Goal: Information Seeking & Learning: Learn about a topic

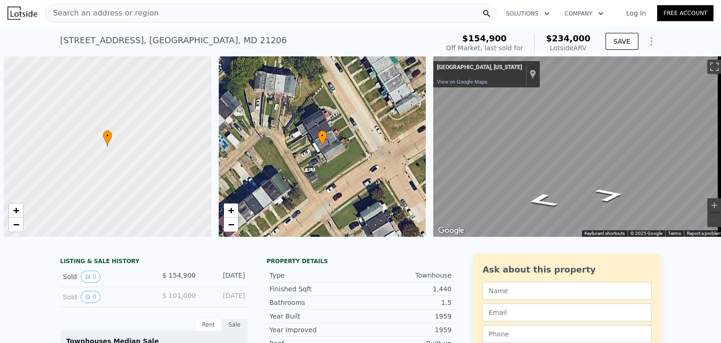
scroll to position [0, 4]
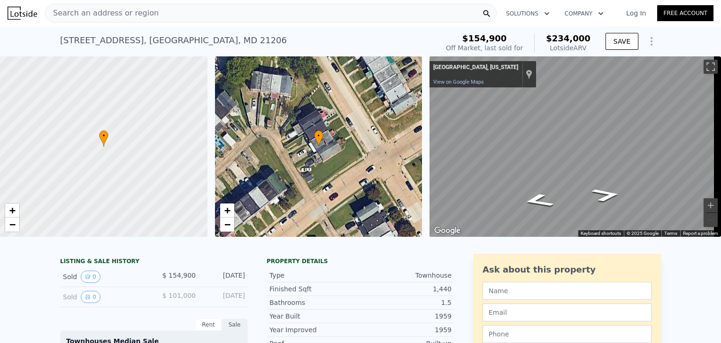
click at [148, 13] on div "Search an address or region" at bounding box center [271, 13] width 452 height 19
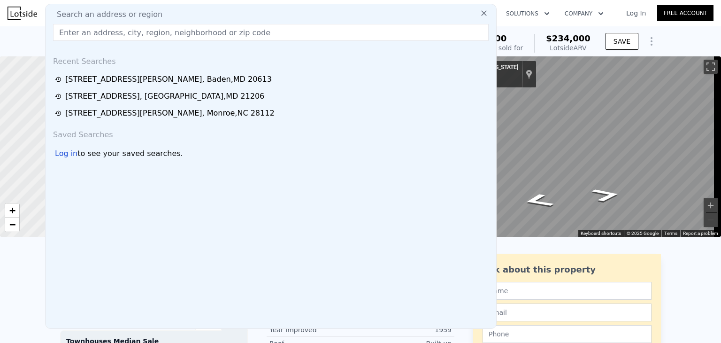
type input "1211 Van Bibber Rd, Edgewood, MD 21040"
type input "$ 55,087"
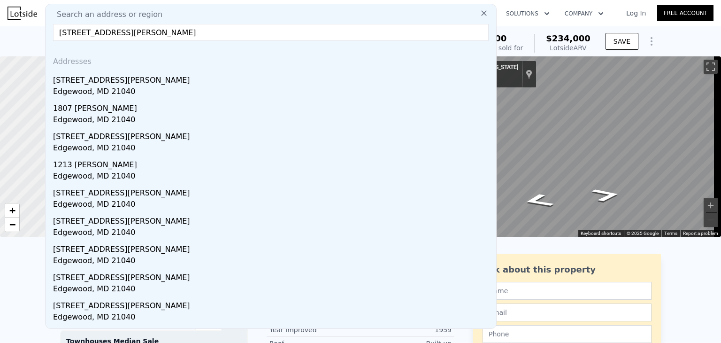
type input "1211 Van Bibber Rd, Edgewood, MD 21040"
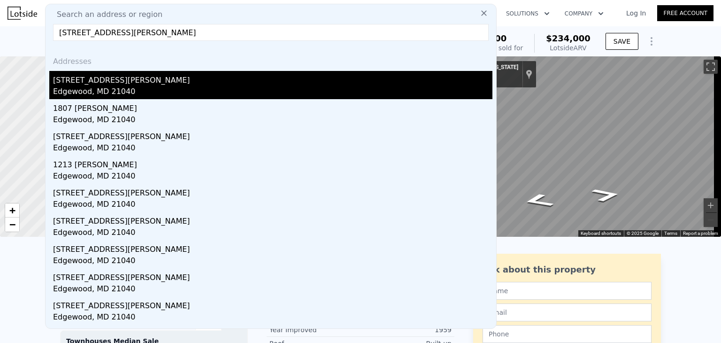
click at [165, 83] on div "1211 Van Bibber Rd" at bounding box center [272, 78] width 439 height 15
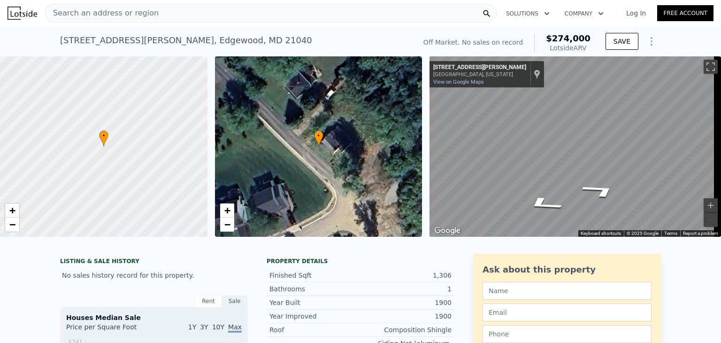
click at [142, 18] on span "Search an address or region" at bounding box center [102, 13] width 113 height 11
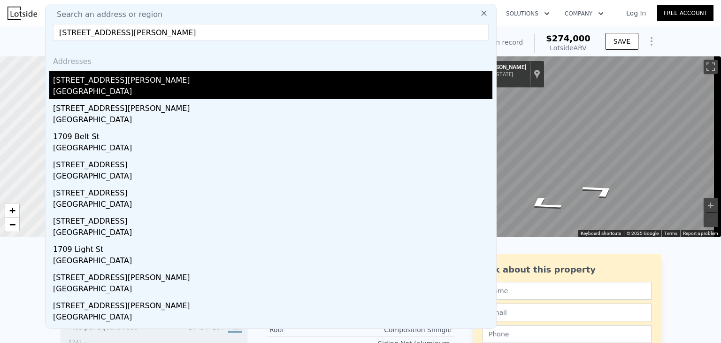
type input "1709 Spence St, Baltimore, MD 21230"
click at [139, 87] on div "Baltimore, MD 21230" at bounding box center [272, 92] width 439 height 13
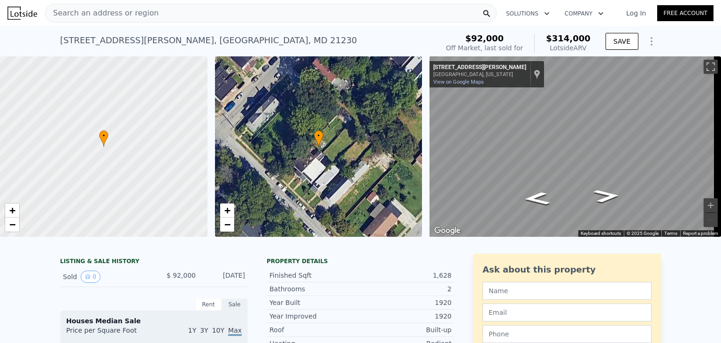
click at [141, 17] on span "Search an address or region" at bounding box center [102, 13] width 113 height 11
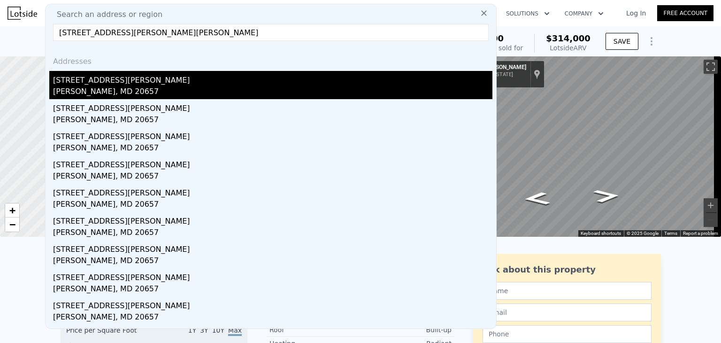
type input "12230 Rousby Hall Rd, Lusby, MD 20657"
click at [167, 84] on div "12230 Rousby Hall Rd" at bounding box center [272, 78] width 439 height 15
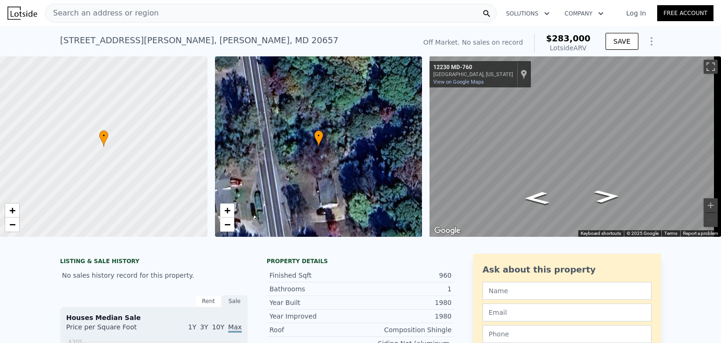
click at [140, 15] on span "Search an address or region" at bounding box center [102, 13] width 113 height 11
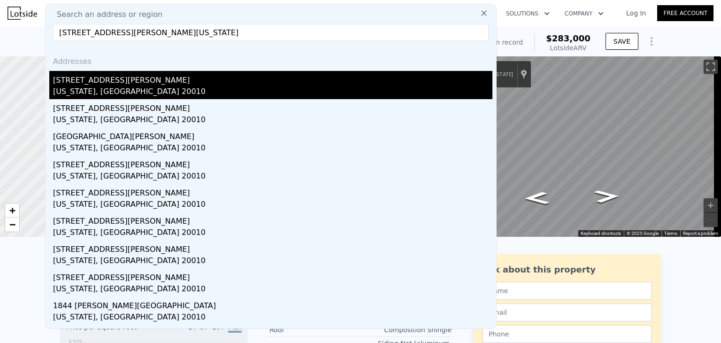
type input "606 Kenyon St NW, Washington, DC 20010"
click at [115, 83] on div "606 Kenyon St NW" at bounding box center [272, 78] width 439 height 15
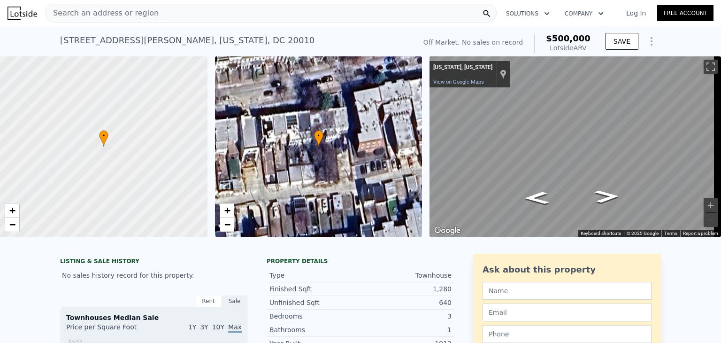
click at [162, 10] on div "Search an address or region" at bounding box center [271, 13] width 452 height 19
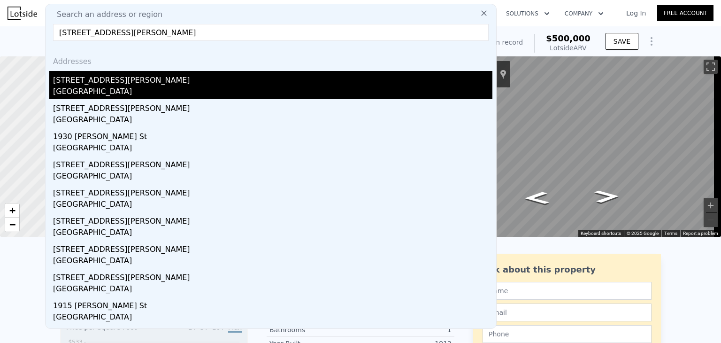
type input "1810 Mosher St, Baltimore, MD 21217"
click at [151, 84] on div "1810 Mosher St" at bounding box center [272, 78] width 439 height 15
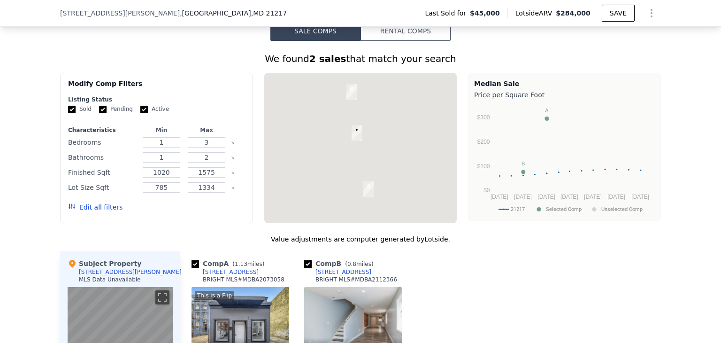
scroll to position [720, 0]
